Goal: Check status: Check status

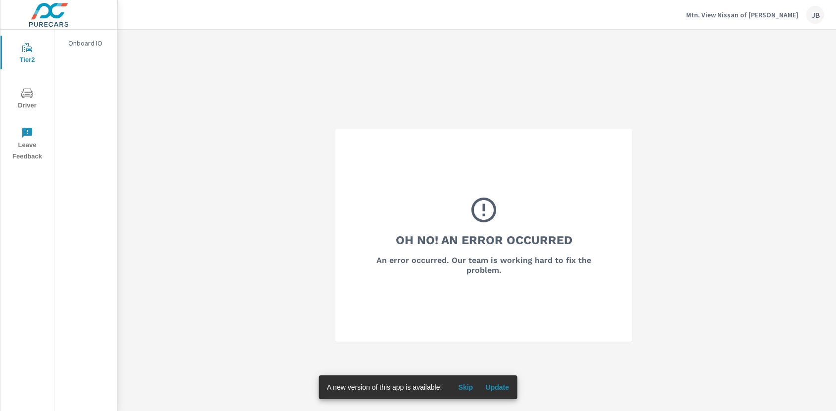
click at [726, 17] on p "Mtn. View Nissan of Dalton" at bounding box center [742, 14] width 112 height 9
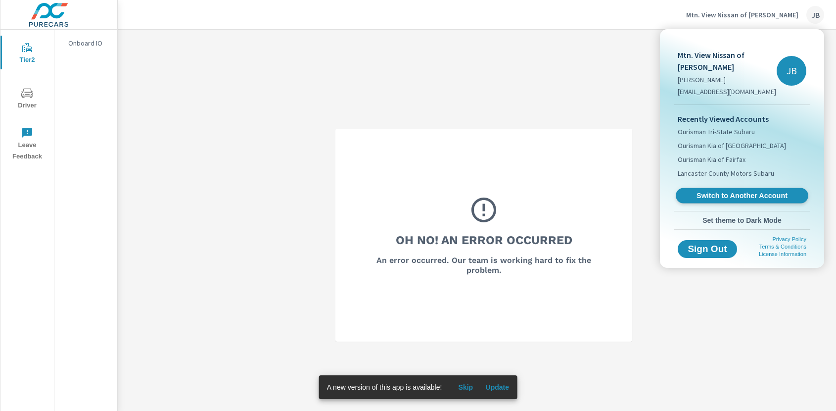
click at [766, 191] on span "Switch to Another Account" at bounding box center [741, 195] width 121 height 9
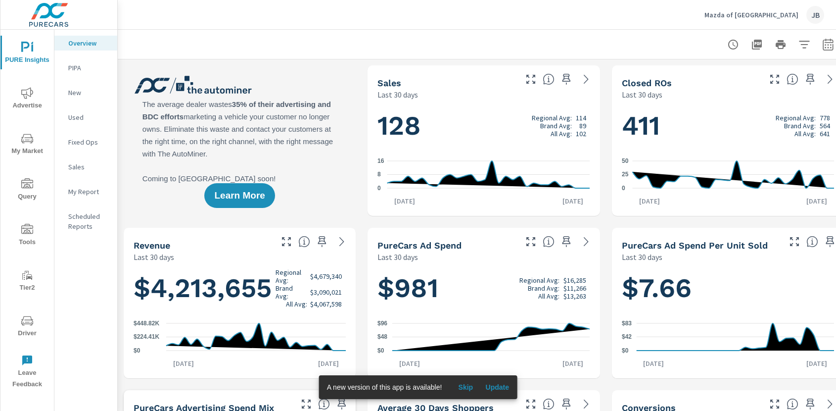
click at [32, 156] on span "My Market" at bounding box center [26, 145] width 47 height 24
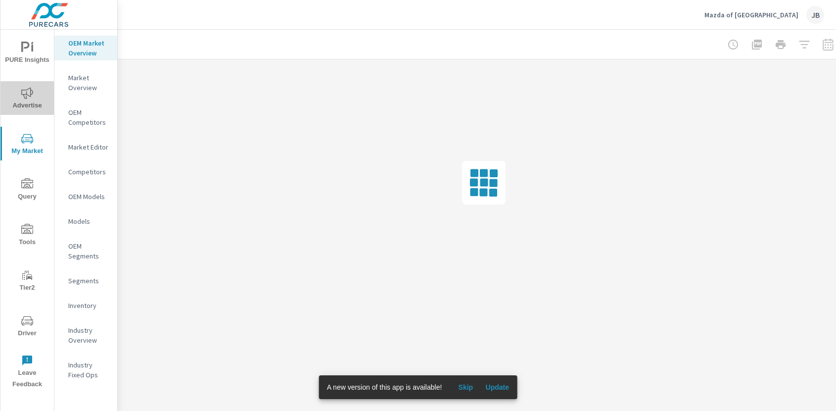
click at [31, 104] on span "Advertise" at bounding box center [26, 99] width 47 height 24
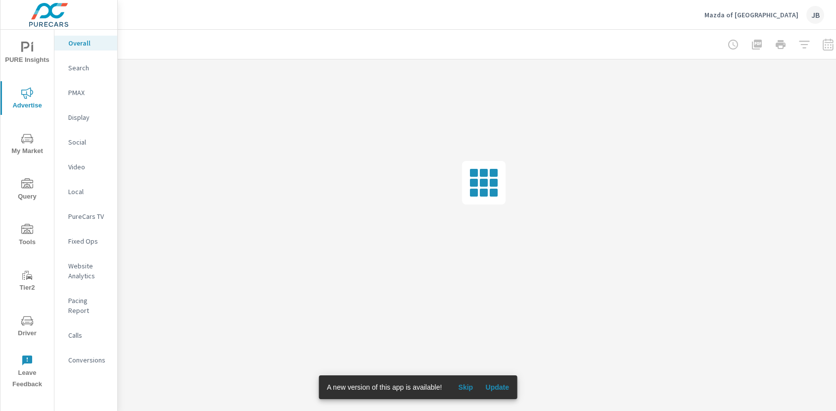
click at [80, 330] on p "Calls" at bounding box center [88, 335] width 41 height 10
click at [410, 20] on div "Mazda of North Miami JB" at bounding box center [477, 14] width 695 height 29
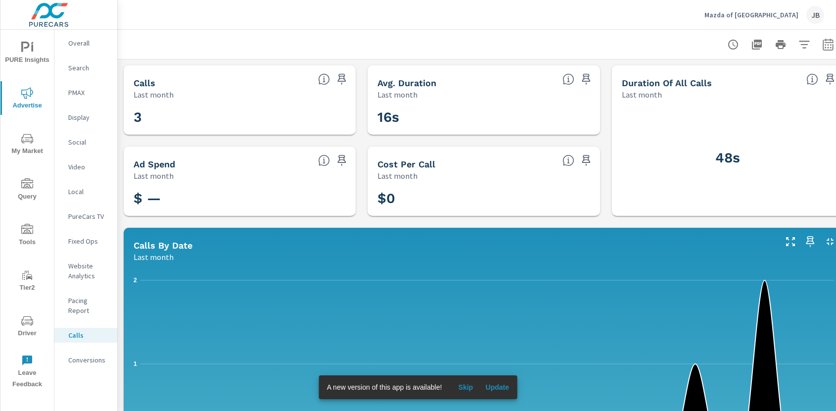
click at [537, 12] on div "Mazda of North Miami JB" at bounding box center [477, 14] width 695 height 29
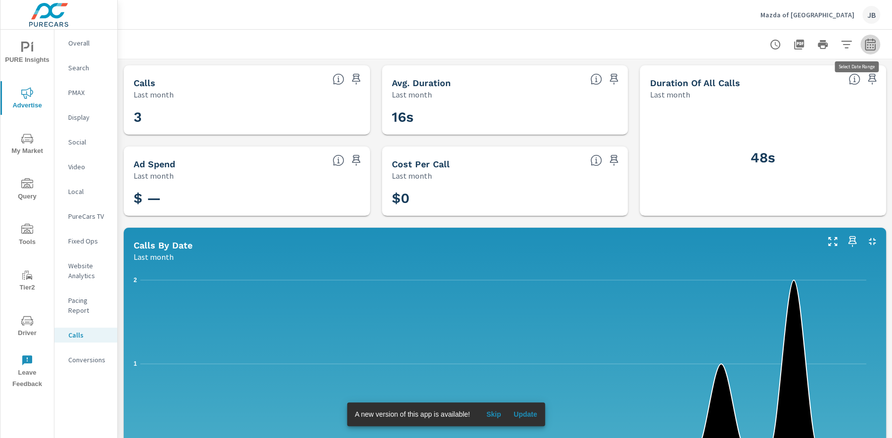
click at [836, 44] on icon "button" at bounding box center [870, 45] width 12 height 12
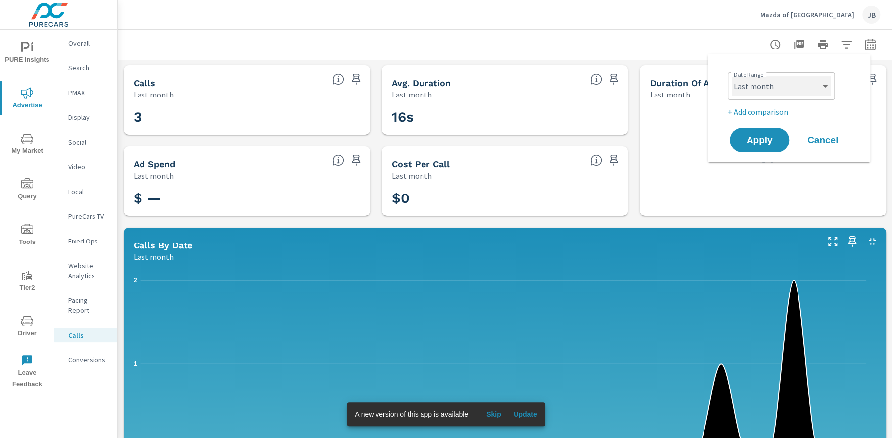
click at [786, 89] on select "Custom [DATE] Last week Last 7 days Last 14 days Last 30 days Last 45 days Last…" at bounding box center [781, 86] width 99 height 20
select select "Month to date"
click at [760, 147] on button "Apply" at bounding box center [759, 140] width 61 height 26
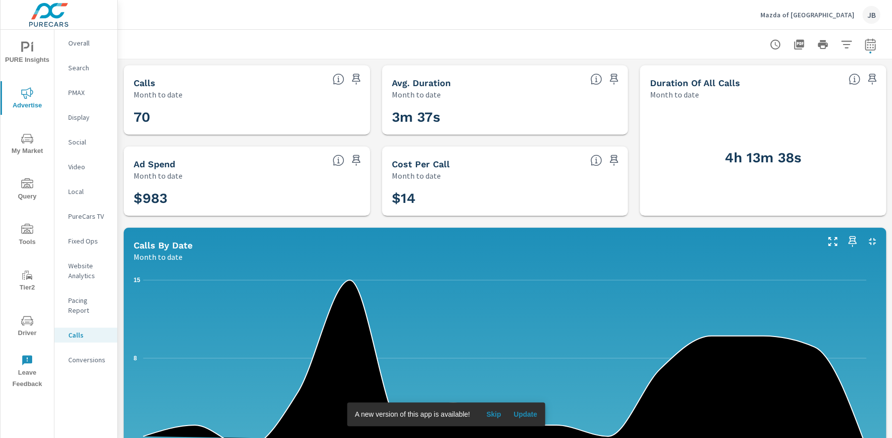
click at [836, 45] on icon "button" at bounding box center [870, 45] width 12 height 12
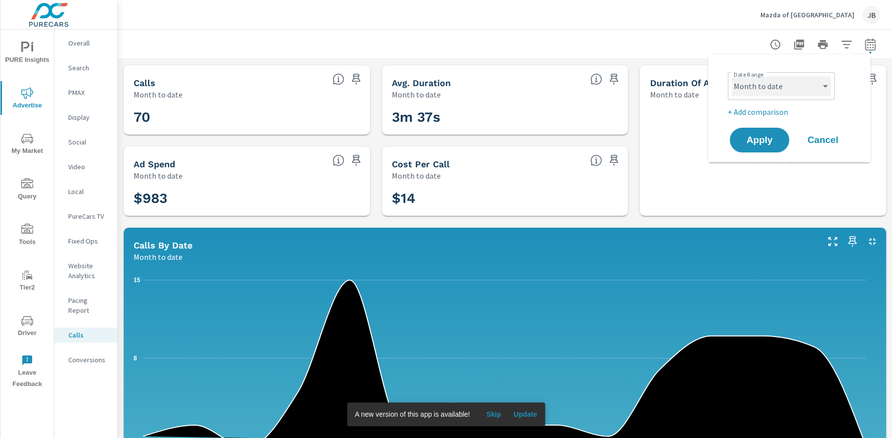
click at [767, 85] on select "Custom [DATE] Last week Last 7 days Last 14 days Last 30 days Last 45 days Last…" at bounding box center [781, 86] width 99 height 20
select select "custom"
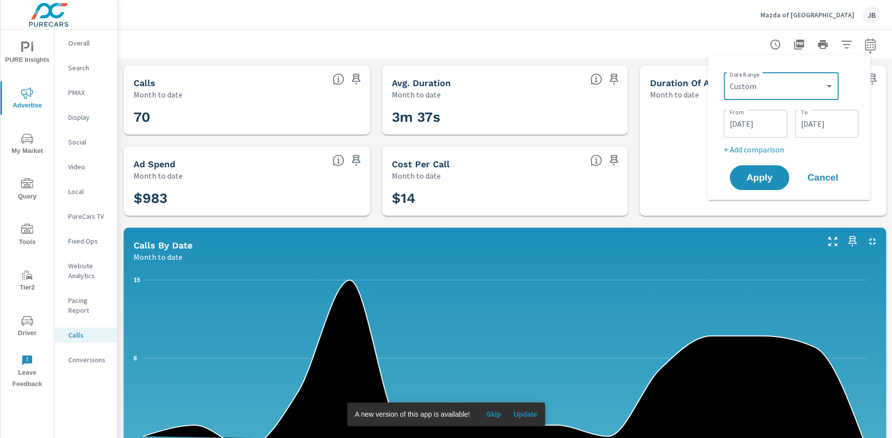
click at [816, 127] on input "08/15/2025" at bounding box center [826, 124] width 55 height 20
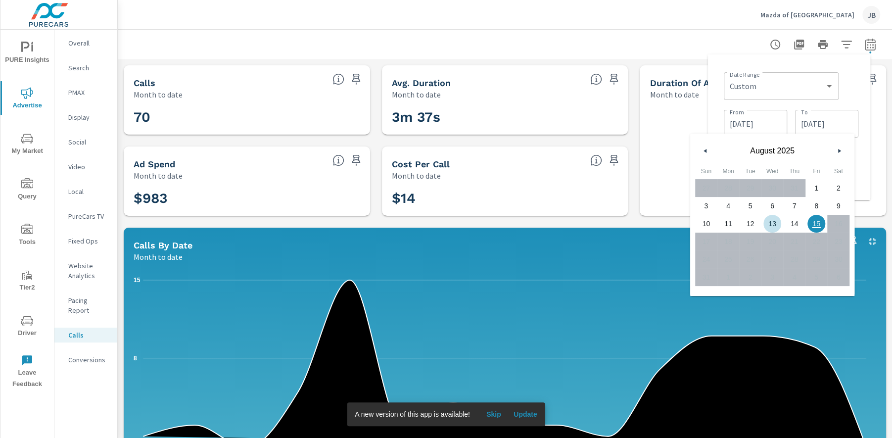
click at [775, 225] on span "13" at bounding box center [772, 223] width 22 height 13
type input "08/13/2025"
click at [836, 101] on div "Date Range Custom Yesterday Last week Last 7 days Last 14 days Last 30 days Las…" at bounding box center [791, 85] width 135 height 34
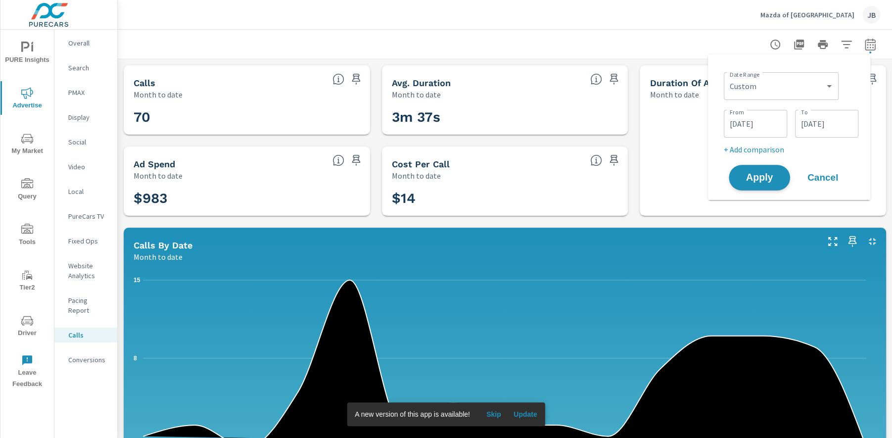
click at [779, 179] on span "Apply" at bounding box center [759, 177] width 41 height 9
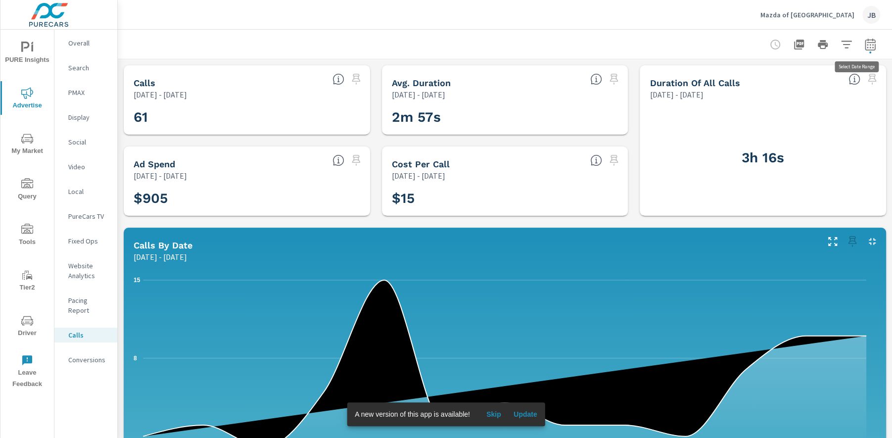
click at [836, 44] on icon "button" at bounding box center [870, 45] width 12 height 12
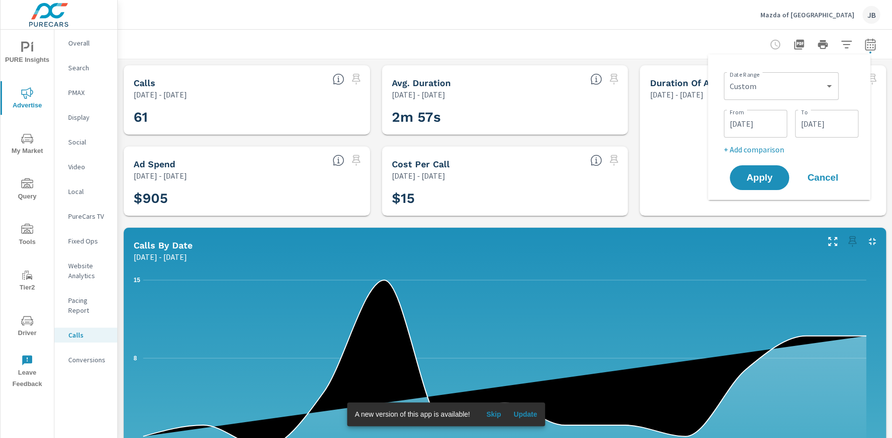
click at [819, 130] on input "08/13/2025" at bounding box center [826, 124] width 55 height 20
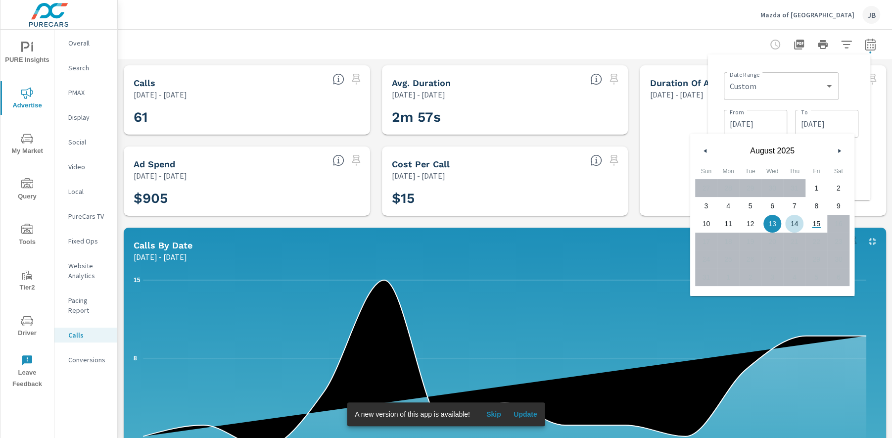
click at [795, 227] on span "14" at bounding box center [794, 223] width 22 height 13
type input "08/14/2025"
click at [790, 222] on span "14" at bounding box center [794, 223] width 22 height 13
click at [836, 75] on div "Date Range Custom Yesterday Last week Last 7 days Last 14 days Last 30 days Las…" at bounding box center [789, 127] width 146 height 130
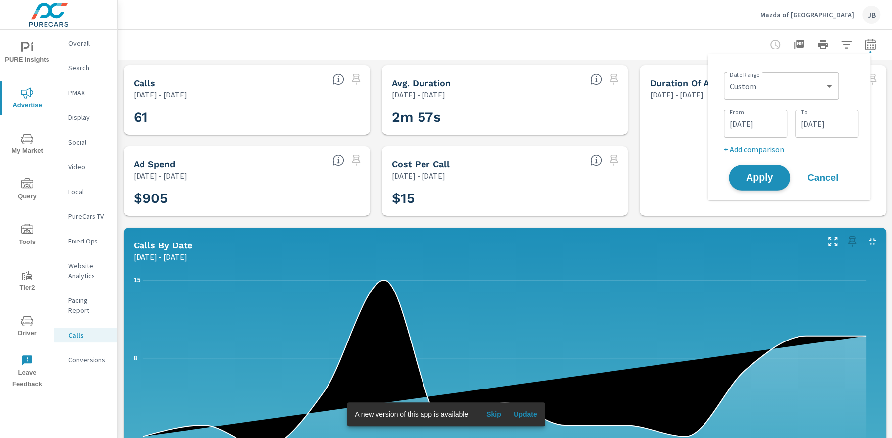
click at [779, 174] on span "Apply" at bounding box center [759, 177] width 41 height 9
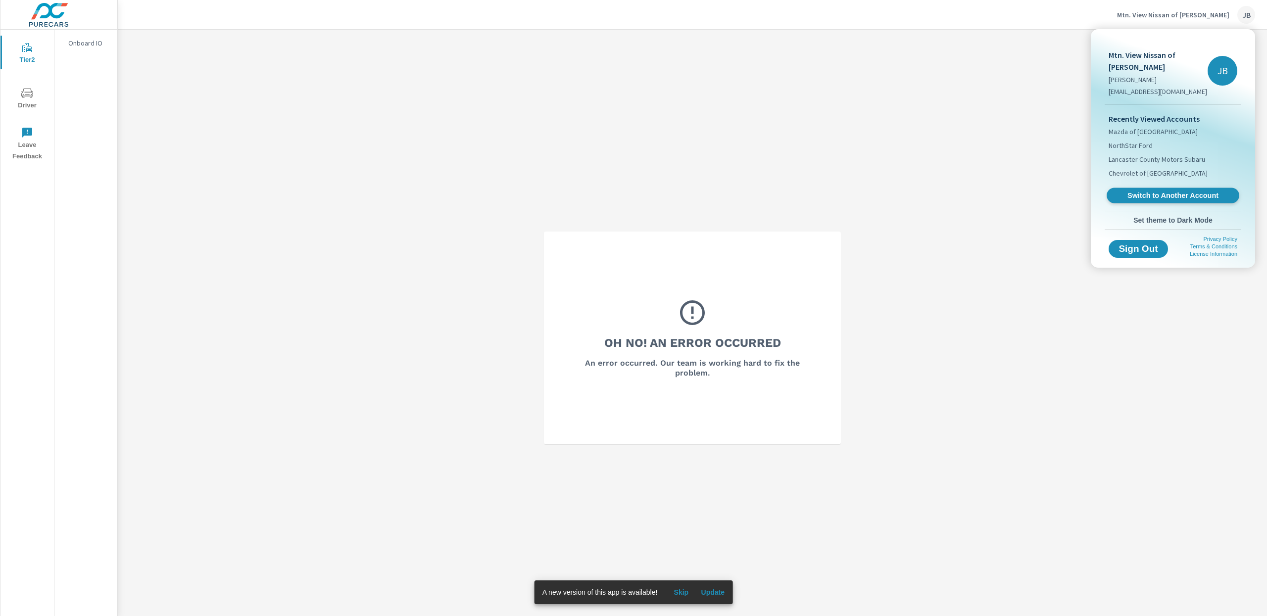
click at [1163, 191] on span "Switch to Another Account" at bounding box center [1172, 195] width 121 height 9
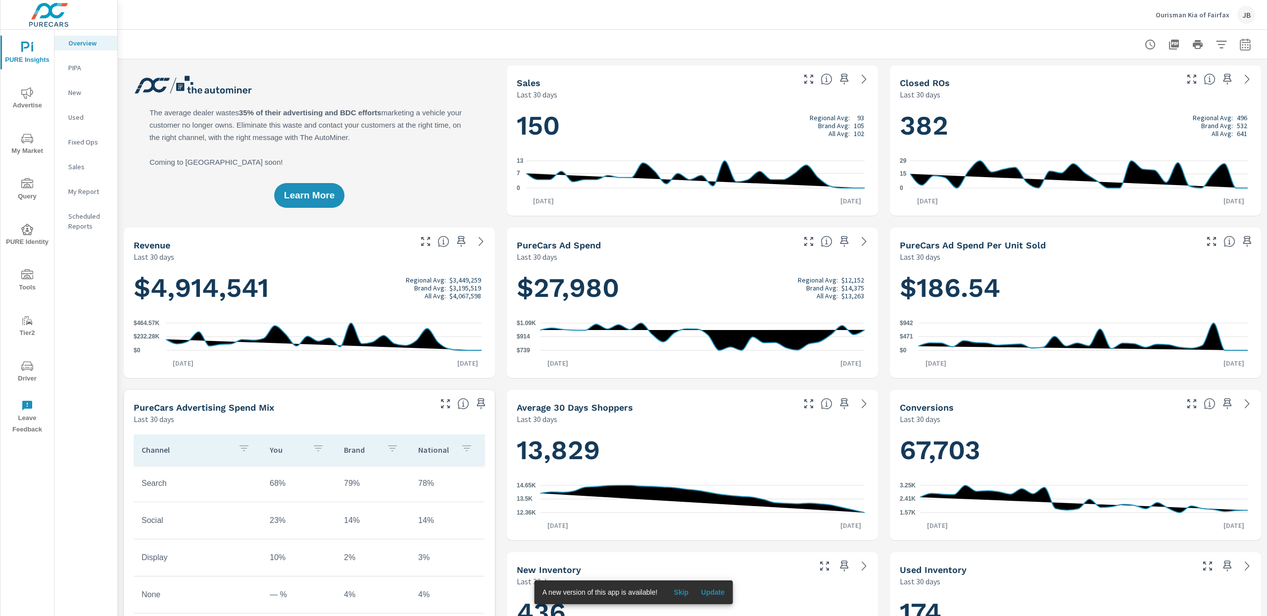
scroll to position [0, 0]
click at [29, 373] on span "Driver" at bounding box center [26, 372] width 47 height 24
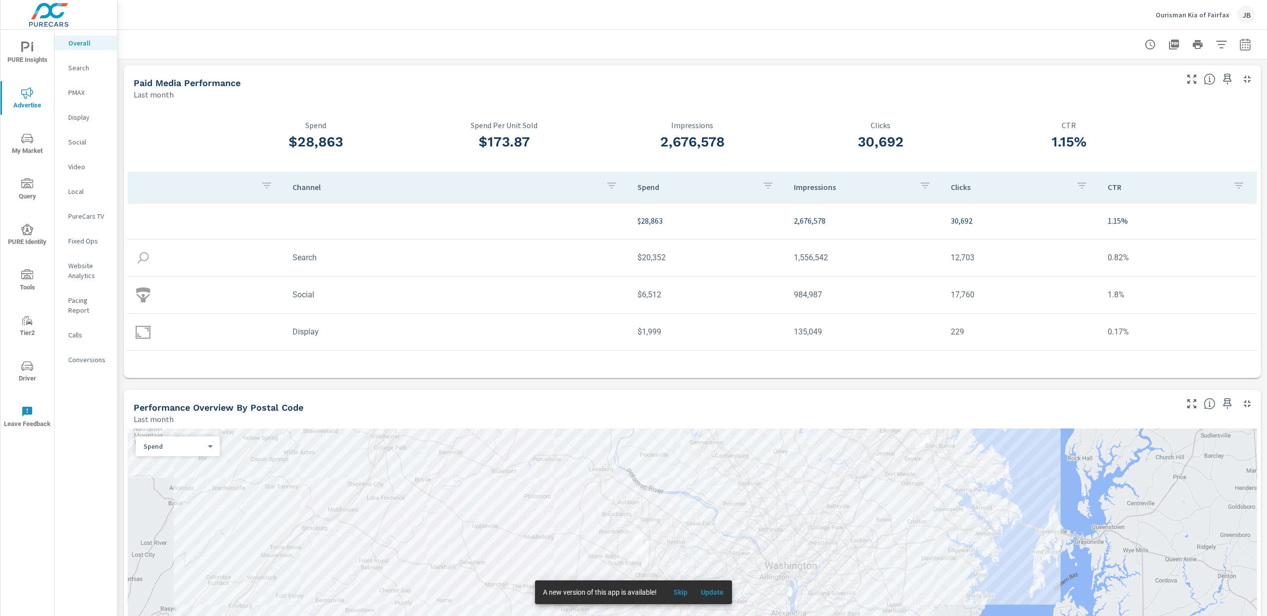
click at [1239, 45] on icon "button" at bounding box center [1245, 45] width 12 height 12
click at [1130, 82] on select "Custom [DATE] Last week Last 7 days Last 14 days Last 30 days Last 45 days Last…" at bounding box center [1155, 86] width 99 height 20
select select "Month to date"
click at [1137, 135] on span "Apply" at bounding box center [1134, 139] width 41 height 9
